Goal: Task Accomplishment & Management: Manage account settings

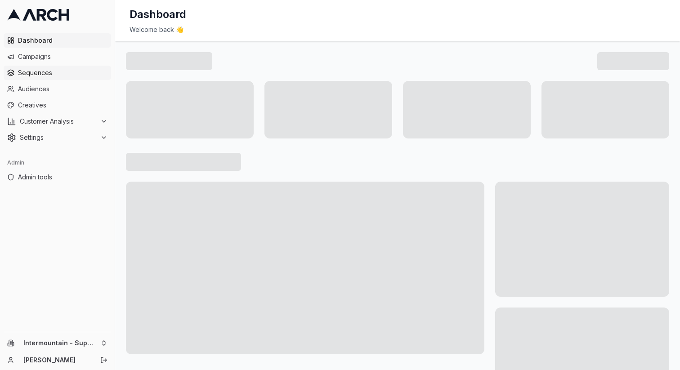
click at [59, 72] on span "Sequences" at bounding box center [63, 72] width 90 height 9
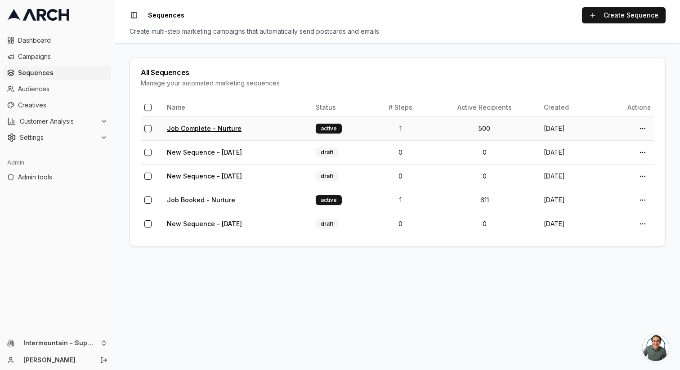
click at [230, 126] on link "Job Complete - Nurture" at bounding box center [204, 129] width 75 height 8
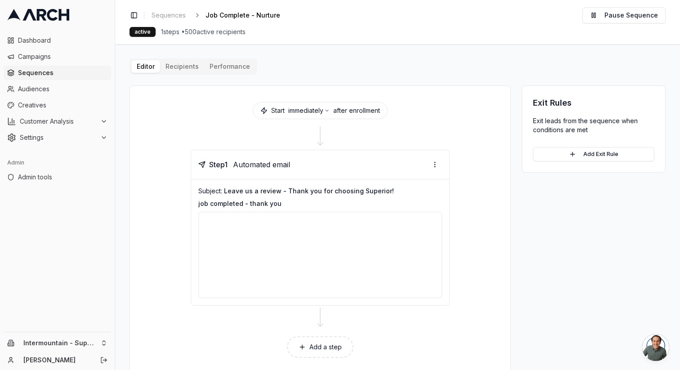
click at [190, 68] on div "Editor Recipients Performance Start immediately after enrollment Step 1 Automat…" at bounding box center [398, 216] width 536 height 316
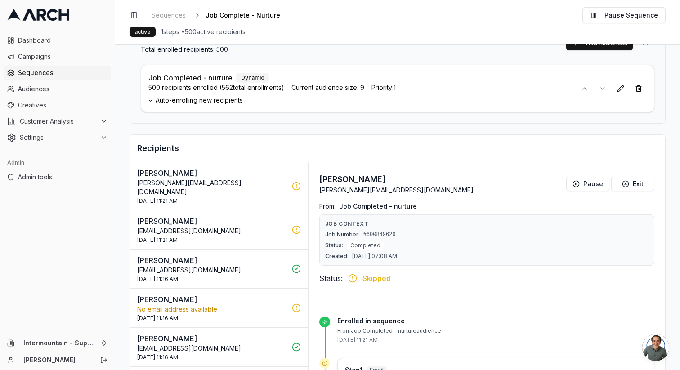
scroll to position [141, 0]
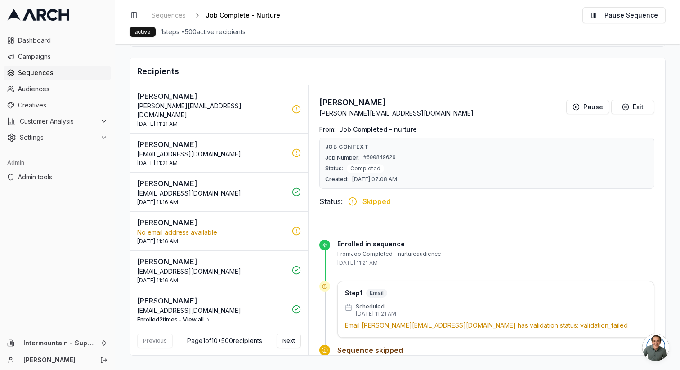
click at [260, 150] on p "[EMAIL_ADDRESS][DOMAIN_NAME]" at bounding box center [211, 154] width 149 height 9
drag, startPoint x: 362, startPoint y: 327, endPoint x: 433, endPoint y: 326, distance: 71.5
click at [433, 326] on p "Email [EMAIL_ADDRESS][DOMAIN_NAME] has validation status: validation_failed" at bounding box center [496, 325] width 302 height 9
copy p "[EMAIL_ADDRESS][DOMAIN_NAME]"
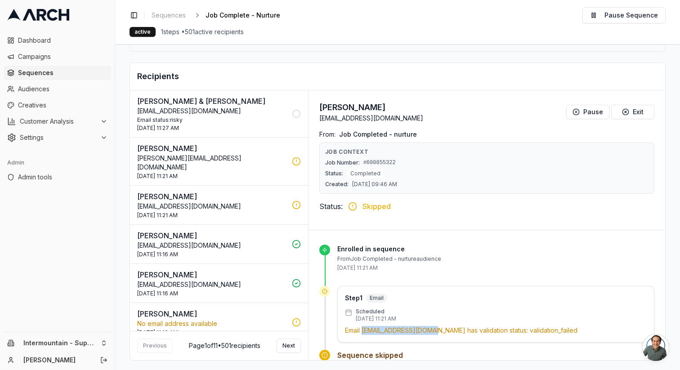
scroll to position [121, 0]
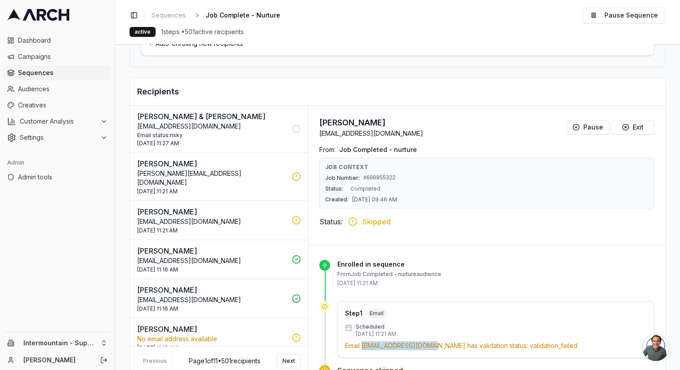
click at [202, 125] on p "[EMAIL_ADDRESS][DOMAIN_NAME]" at bounding box center [211, 126] width 149 height 9
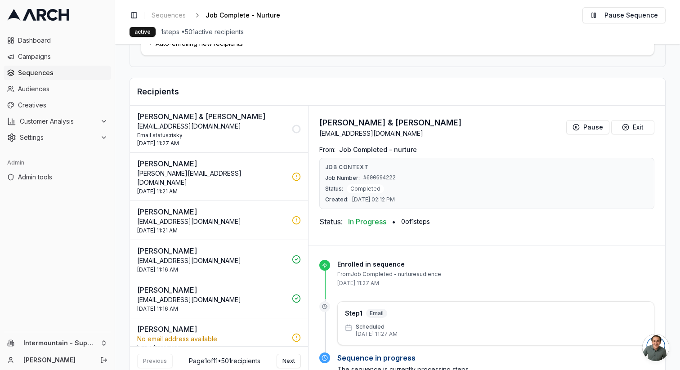
scroll to position [141, 0]
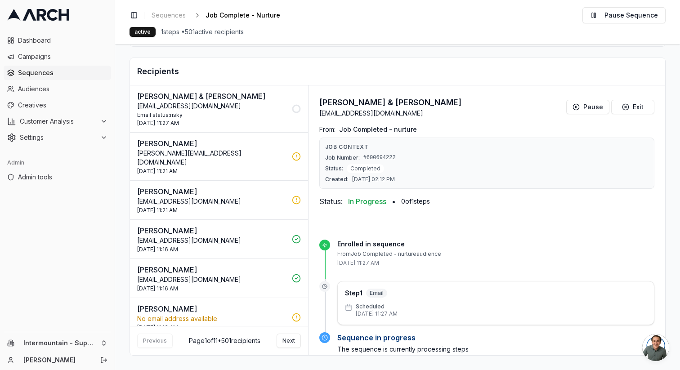
drag, startPoint x: 200, startPoint y: 104, endPoint x: 147, endPoint y: 104, distance: 53.5
click at [147, 104] on p "[EMAIL_ADDRESS][DOMAIN_NAME]" at bounding box center [211, 106] width 149 height 9
drag, startPoint x: 382, startPoint y: 113, endPoint x: 318, endPoint y: 113, distance: 63.9
click at [319, 113] on p "[EMAIL_ADDRESS][DOMAIN_NAME]" at bounding box center [390, 113] width 142 height 9
copy p "[EMAIL_ADDRESS][DOMAIN_NAME]"
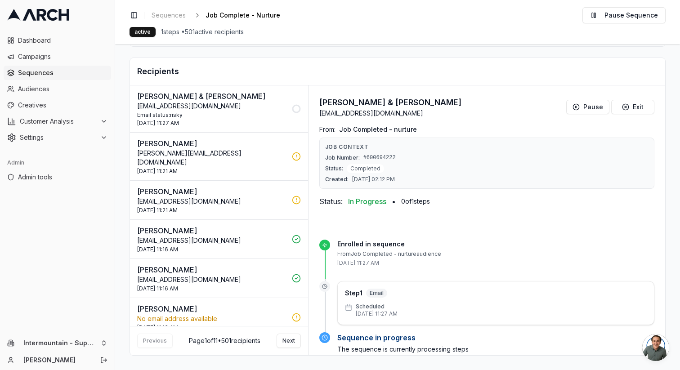
click at [362, 52] on div "Audience Selection Total enrolled recipients: 501 Add Audiences Job Completed -…" at bounding box center [398, 150] width 536 height 412
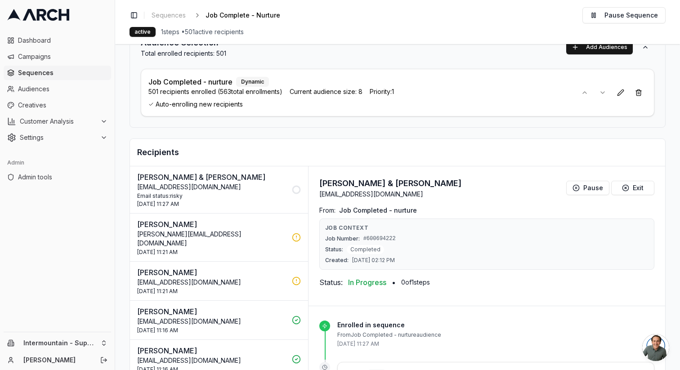
scroll to position [67, 0]
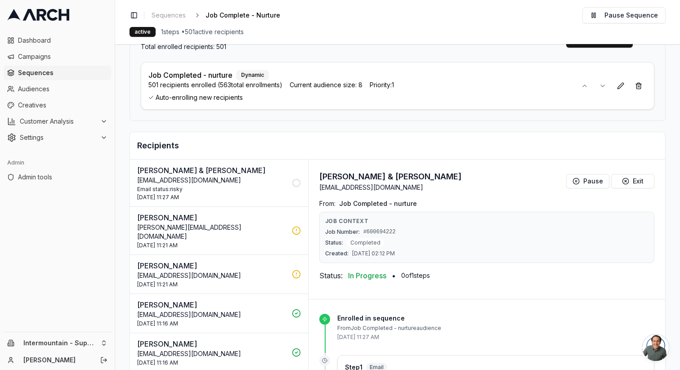
click at [293, 226] on icon at bounding box center [296, 230] width 9 height 9
click at [292, 270] on icon at bounding box center [296, 274] width 9 height 9
click at [292, 309] on icon at bounding box center [296, 313] width 9 height 9
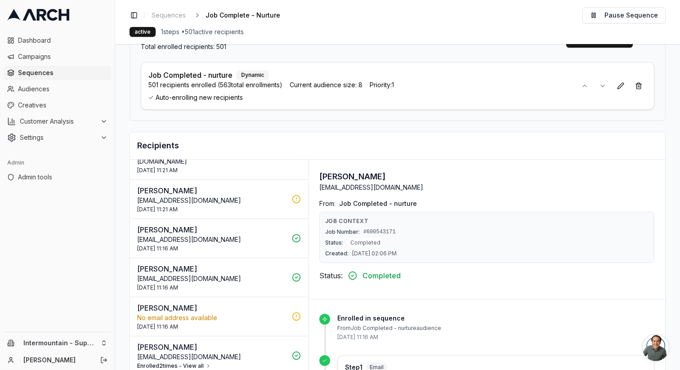
scroll to position [80, 0]
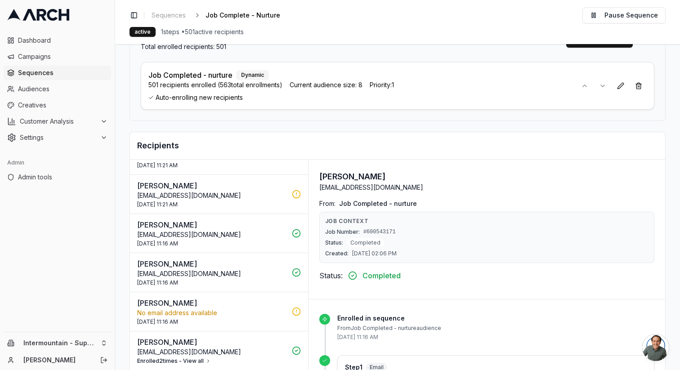
click at [293, 268] on icon at bounding box center [296, 272] width 9 height 9
click at [292, 307] on icon at bounding box center [296, 311] width 9 height 9
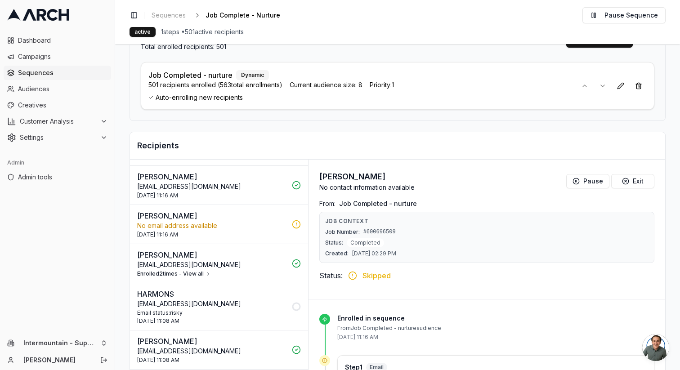
scroll to position [177, 0]
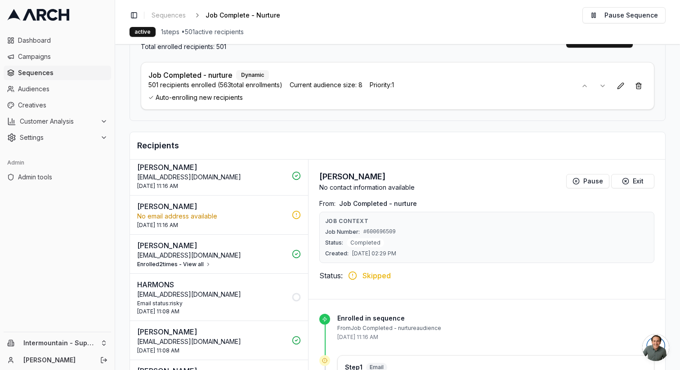
click at [292, 293] on icon at bounding box center [296, 297] width 9 height 9
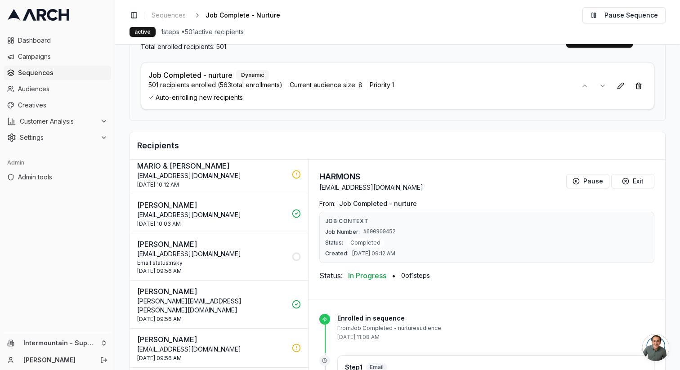
scroll to position [1119, 0]
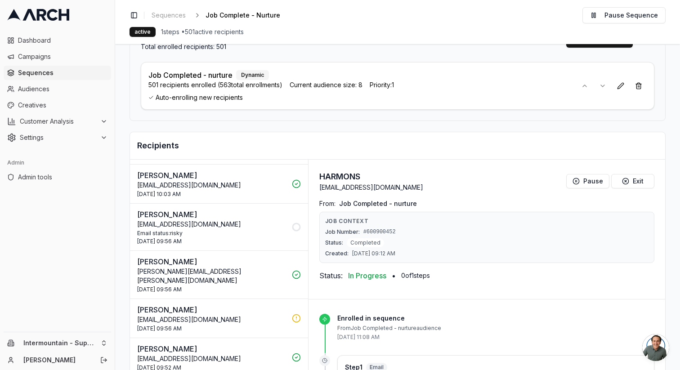
click at [292, 223] on icon at bounding box center [296, 227] width 9 height 9
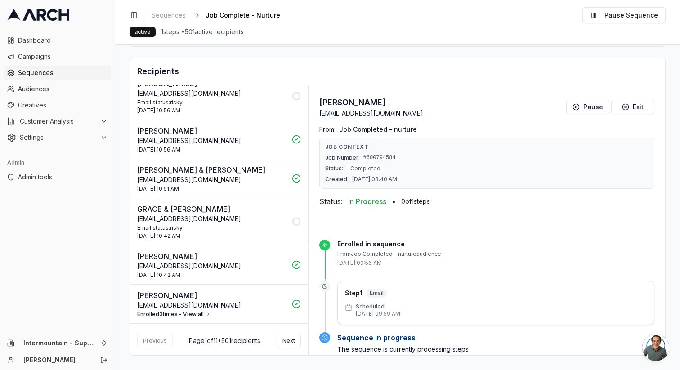
scroll to position [0, 0]
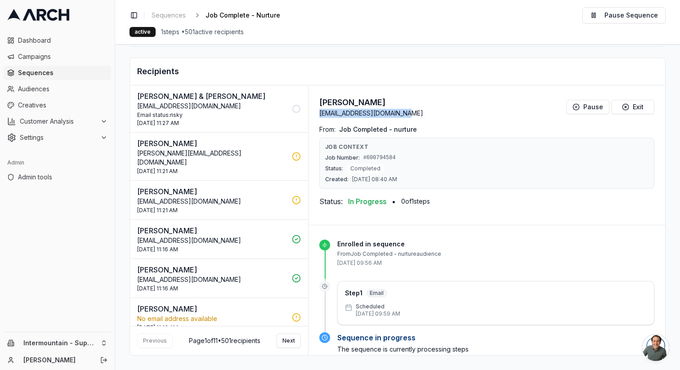
drag, startPoint x: 416, startPoint y: 111, endPoint x: 319, endPoint y: 116, distance: 96.8
click at [319, 116] on div "[PERSON_NAME] [EMAIL_ADDRESS][DOMAIN_NAME] Pause Exit" at bounding box center [486, 107] width 335 height 22
copy p "[EMAIL_ADDRESS][DOMAIN_NAME]"
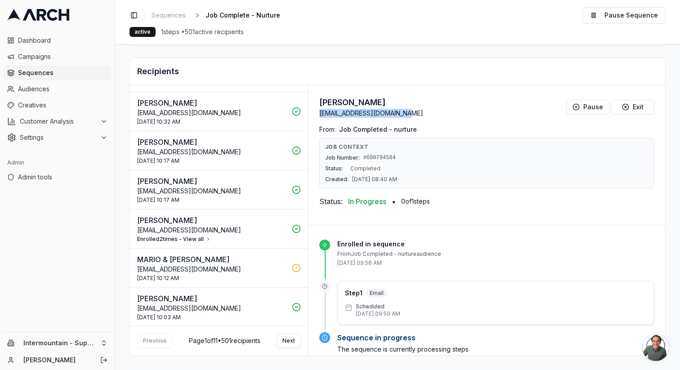
scroll to position [1068, 0]
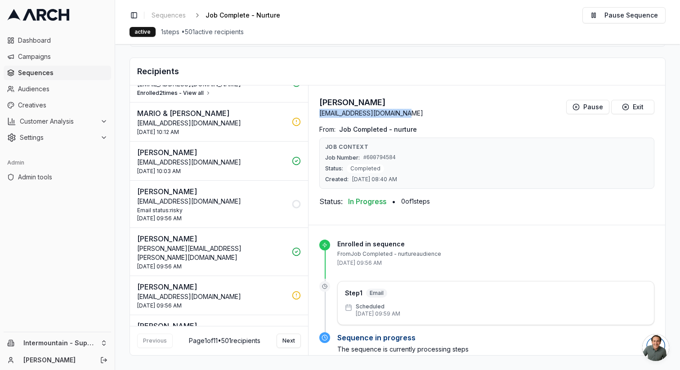
click at [242, 197] on p "[EMAIL_ADDRESS][DOMAIN_NAME]" at bounding box center [211, 201] width 149 height 9
click at [243, 207] on div "Email status: risky" at bounding box center [211, 210] width 149 height 7
click at [246, 197] on p "[EMAIL_ADDRESS][DOMAIN_NAME]" at bounding box center [211, 201] width 149 height 9
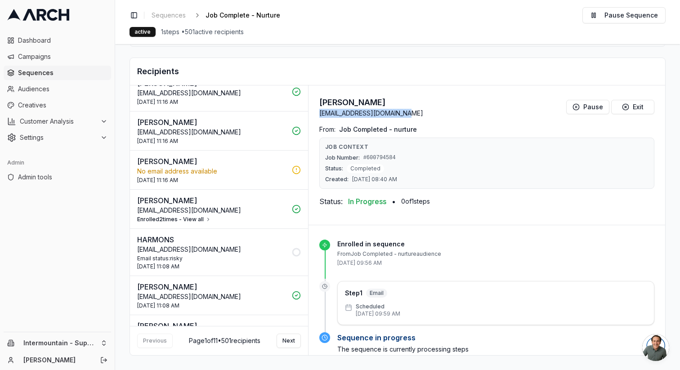
scroll to position [0, 0]
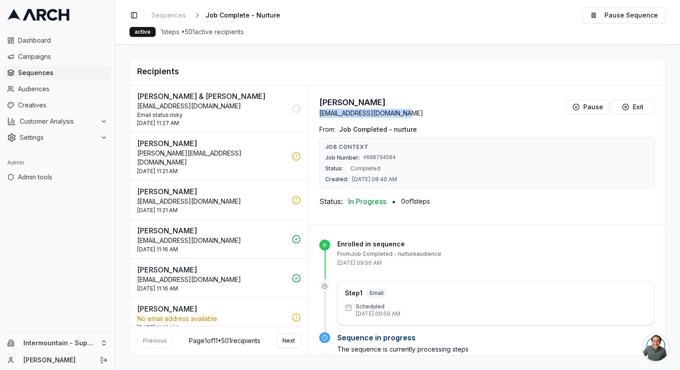
click at [380, 116] on p "[EMAIL_ADDRESS][DOMAIN_NAME]" at bounding box center [371, 113] width 104 height 9
copy p "[EMAIL_ADDRESS][DOMAIN_NAME]"
